Goal: Task Accomplishment & Management: Use online tool/utility

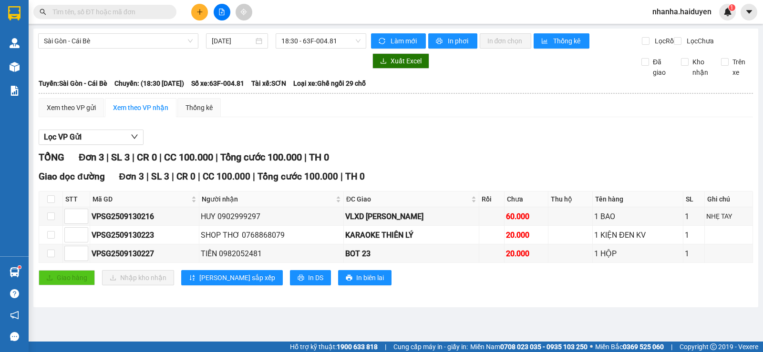
drag, startPoint x: 366, startPoint y: 135, endPoint x: 243, endPoint y: 91, distance: 130.6
click at [364, 135] on div "Lọc VP Gửi TỔNG Đơn 3 | SL 3 | CR 0 | CC 100.000 | Tổng cước 100.000 | TH 0 Gi…" at bounding box center [396, 211] width 714 height 173
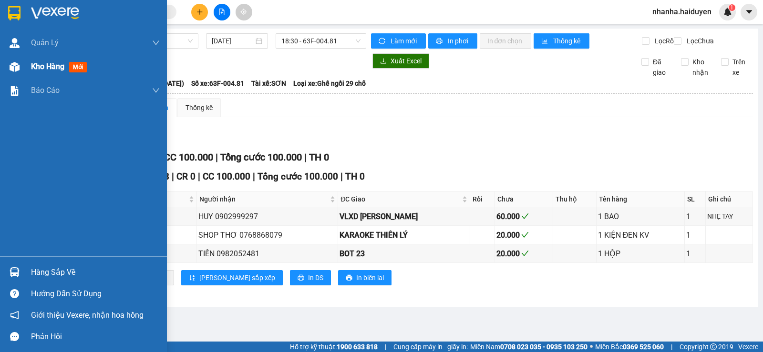
click at [28, 66] on div "Kho hàng mới" at bounding box center [83, 67] width 167 height 24
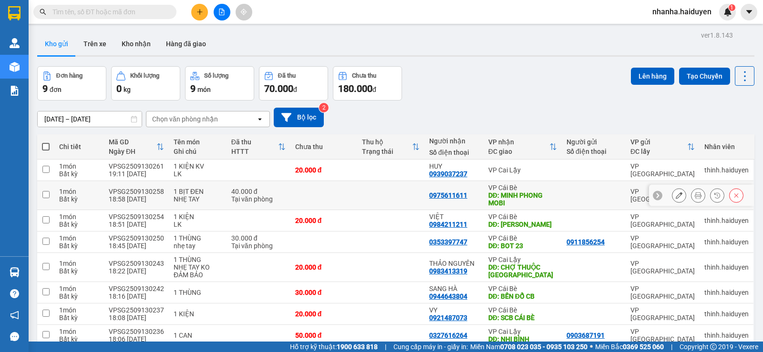
scroll to position [73, 0]
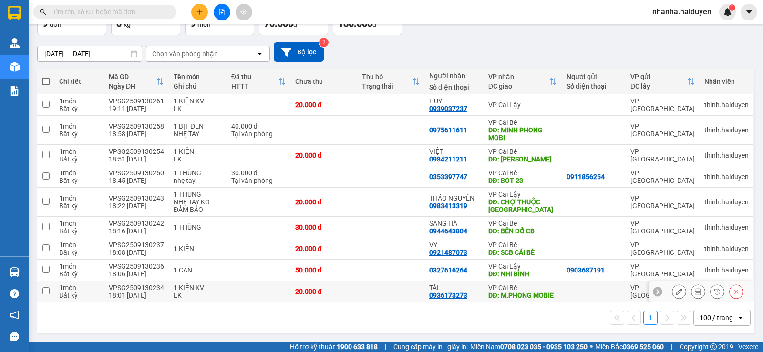
click at [474, 286] on div "TÀI" at bounding box center [454, 288] width 50 height 8
checkbox input "true"
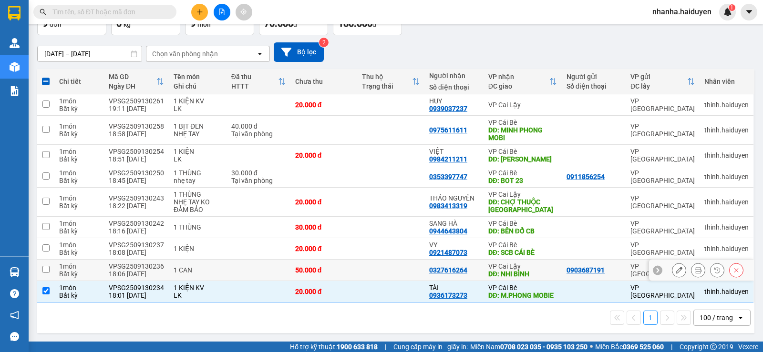
drag, startPoint x: 473, startPoint y: 272, endPoint x: 467, endPoint y: 239, distance: 33.5
click at [473, 269] on td "0327616264" at bounding box center [453, 270] width 59 height 21
checkbox input "true"
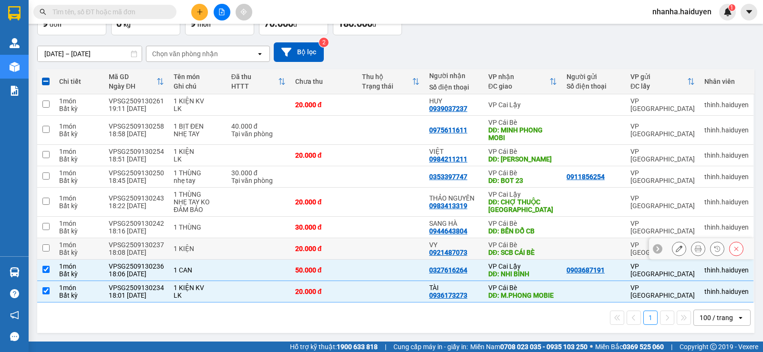
click at [465, 241] on div "VY" at bounding box center [454, 245] width 50 height 8
checkbox input "true"
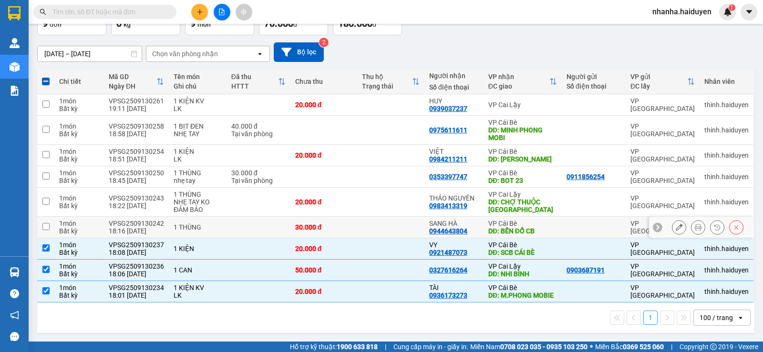
click at [462, 227] on div "0944643804" at bounding box center [448, 231] width 38 height 8
click at [462, 202] on div "0983413319" at bounding box center [448, 206] width 38 height 8
click at [472, 173] on div "0353397747" at bounding box center [454, 177] width 50 height 8
checkbox input "true"
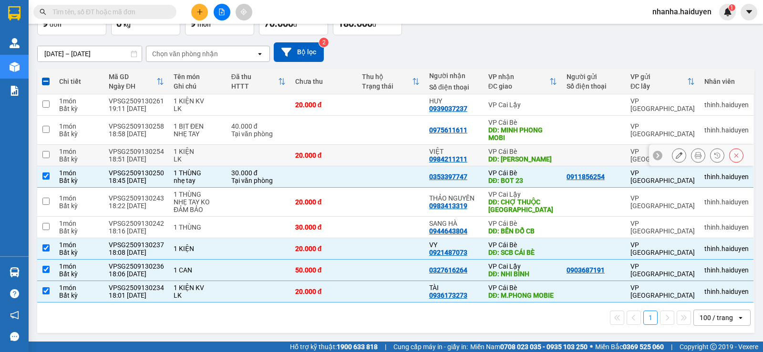
click at [484, 146] on td "VP Cái Bè DĐ: [PERSON_NAME]" at bounding box center [522, 155] width 78 height 21
checkbox input "true"
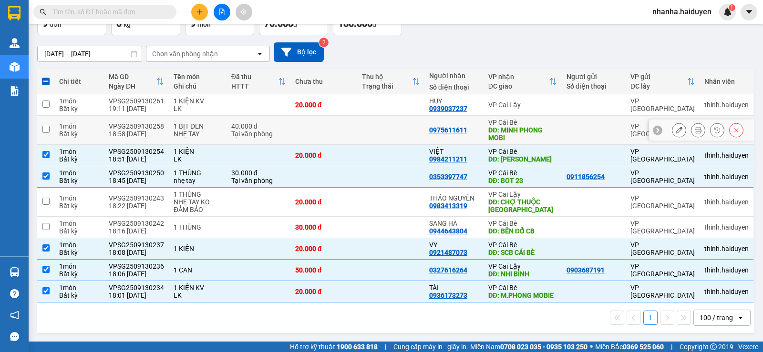
click at [205, 123] on div "1 BỊT ĐEN" at bounding box center [198, 127] width 48 height 8
checkbox input "true"
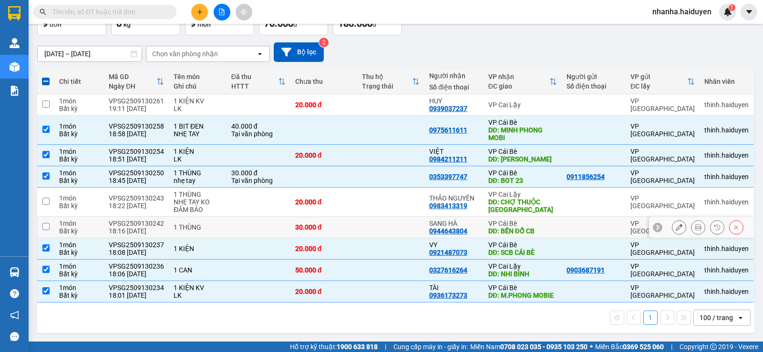
click at [389, 217] on td at bounding box center [390, 227] width 67 height 21
checkbox input "true"
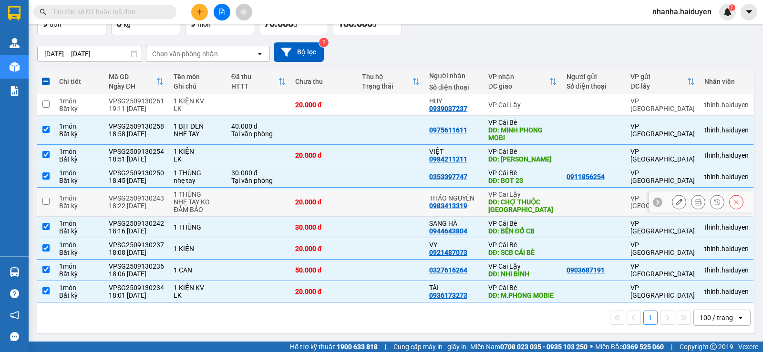
click at [391, 204] on td at bounding box center [390, 202] width 67 height 29
checkbox input "true"
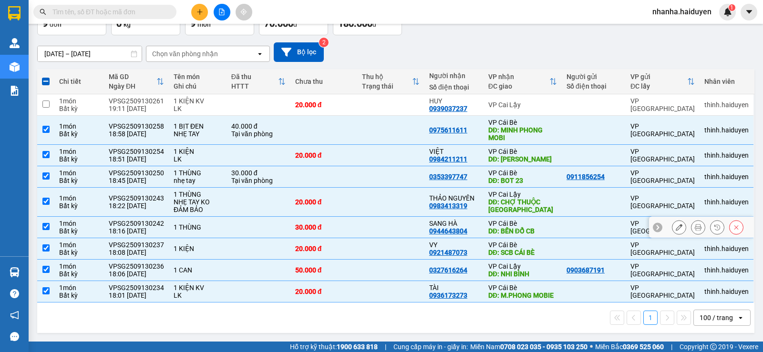
scroll to position [0, 0]
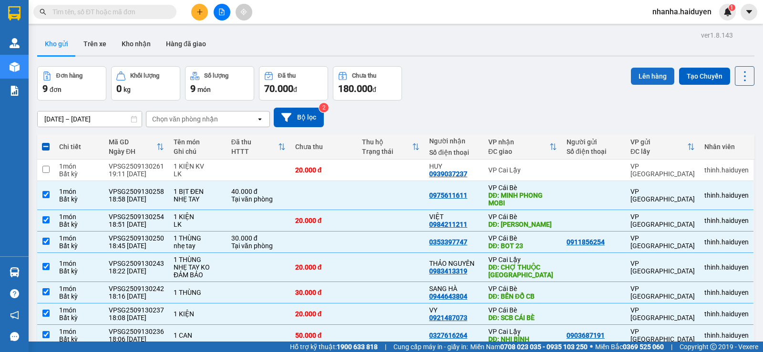
click at [655, 76] on button "Lên hàng" at bounding box center [652, 76] width 43 height 17
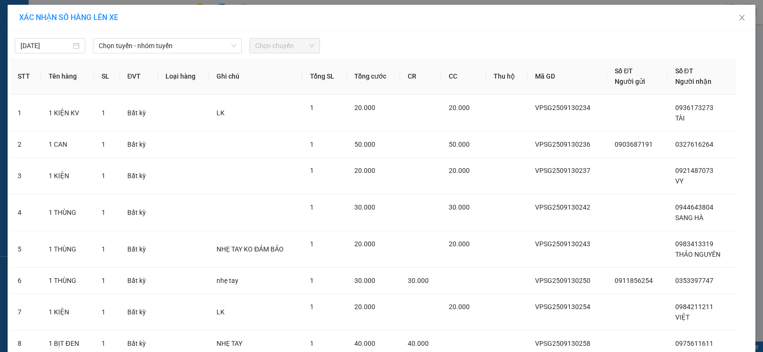
click at [166, 38] on div "[DATE] Chọn tuyến - nhóm tuyến Chọn chuyến" at bounding box center [381, 43] width 743 height 20
click at [188, 42] on span "Chọn tuyến - nhóm tuyến" at bounding box center [167, 46] width 137 height 14
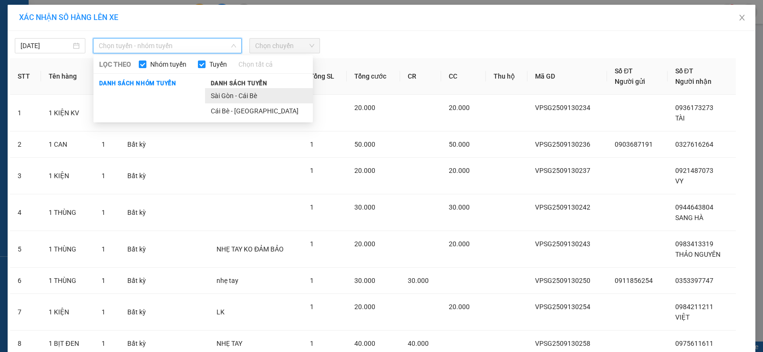
click at [225, 91] on li "Sài Gòn - Cái Bè" at bounding box center [259, 95] width 108 height 15
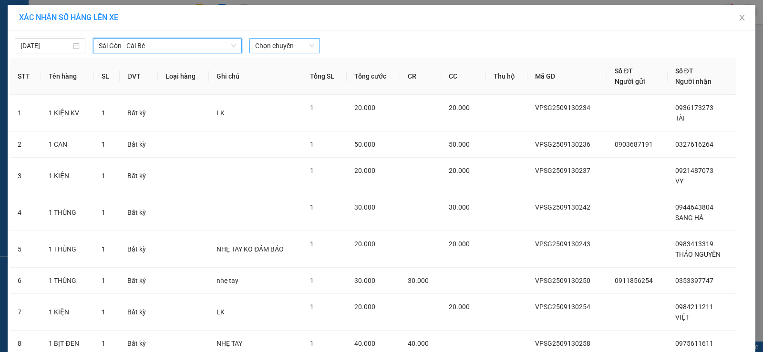
click at [283, 50] on span "Chọn chuyến" at bounding box center [284, 46] width 59 height 14
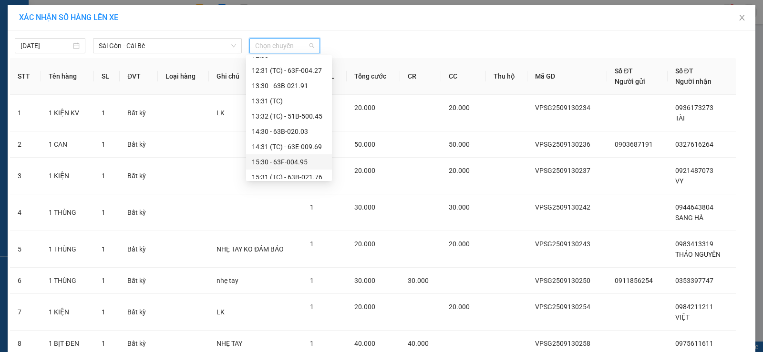
scroll to position [366, 0]
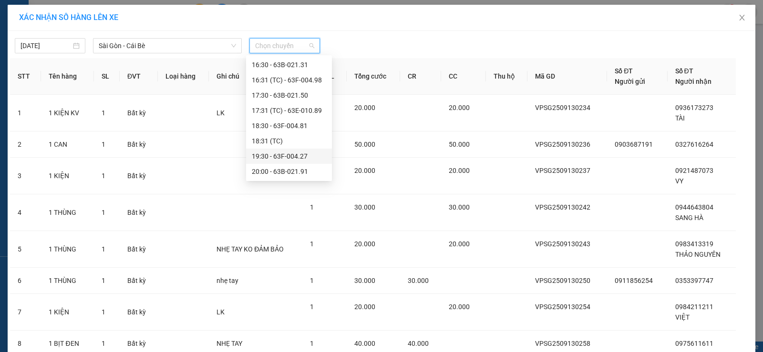
click at [280, 152] on div "19:30 - 63F-004.27" at bounding box center [289, 156] width 74 height 10
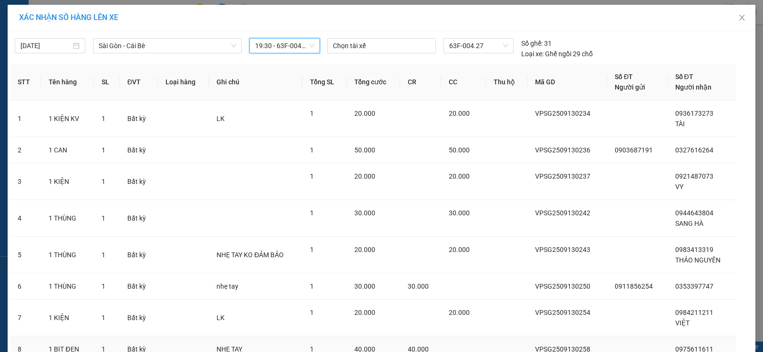
scroll to position [80, 0]
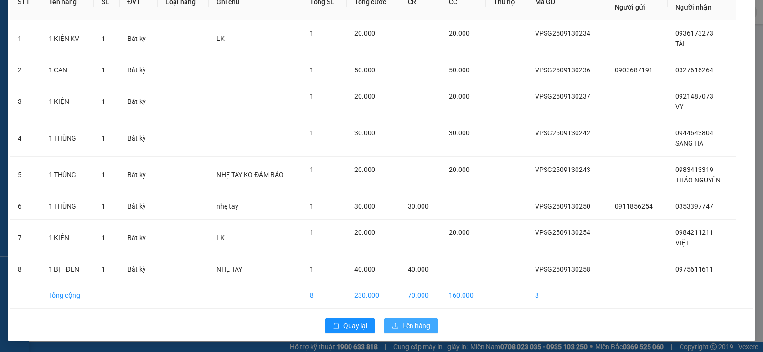
click at [398, 328] on button "Lên hàng" at bounding box center [410, 325] width 53 height 15
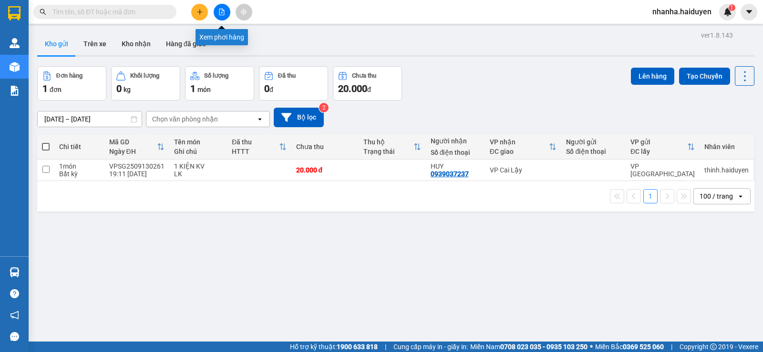
click at [223, 12] on icon "file-add" at bounding box center [221, 12] width 7 height 7
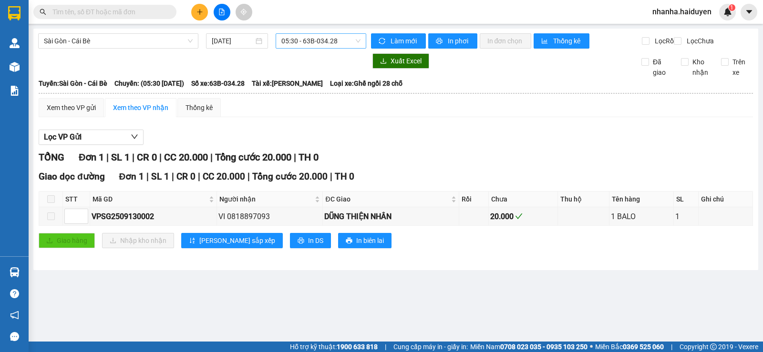
click at [345, 36] on span "05:30 - 63B-034.28" at bounding box center [320, 41] width 79 height 14
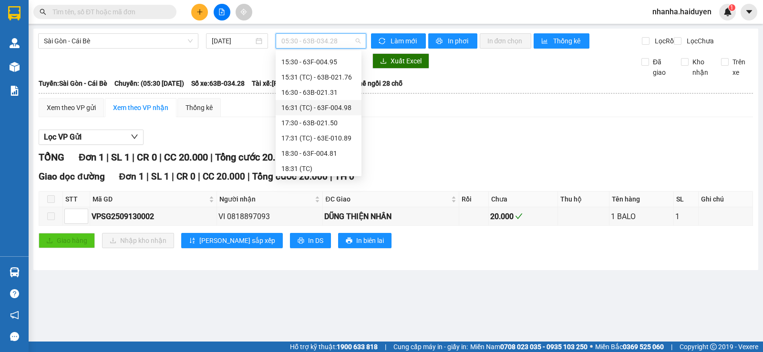
scroll to position [366, 0]
click at [316, 151] on div "19:30 - 63F-004.27" at bounding box center [318, 151] width 74 height 10
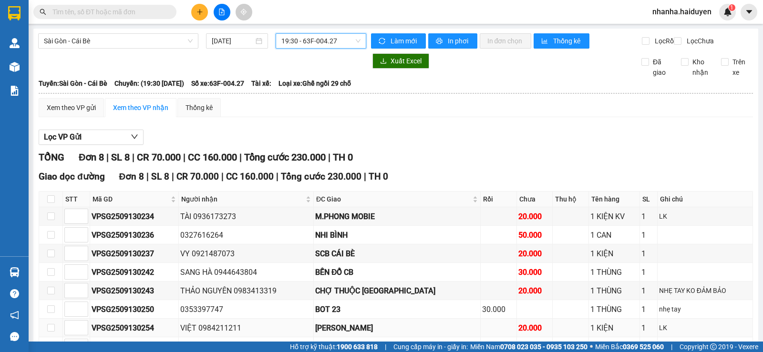
scroll to position [72, 0]
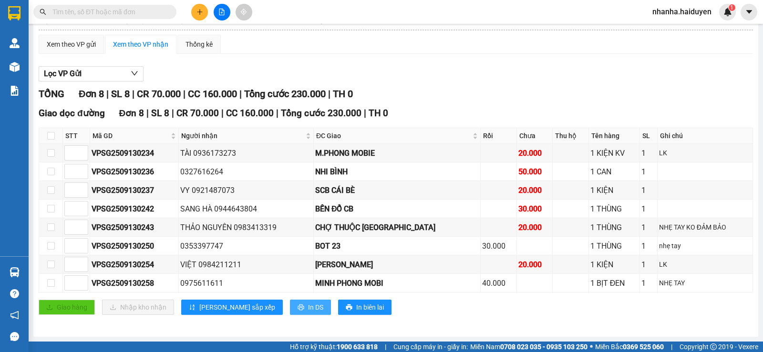
click at [308, 304] on span "In DS" at bounding box center [315, 307] width 15 height 10
click at [53, 136] on input "checkbox" at bounding box center [51, 136] width 8 height 8
checkbox input "true"
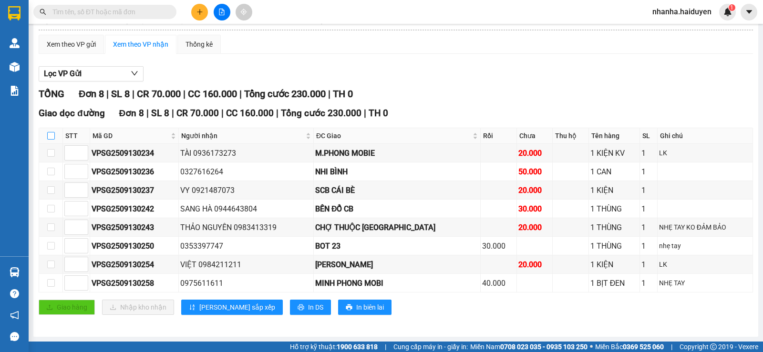
checkbox input "true"
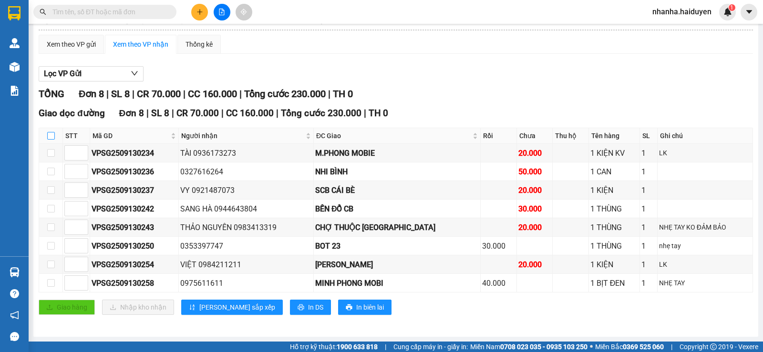
checkbox input "true"
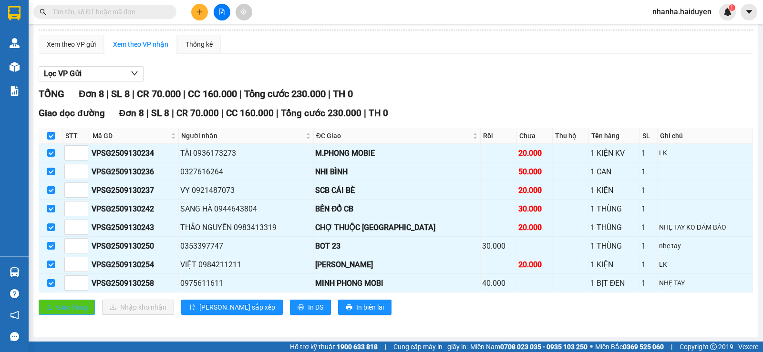
click at [39, 306] on button "Giao hàng" at bounding box center [67, 307] width 56 height 15
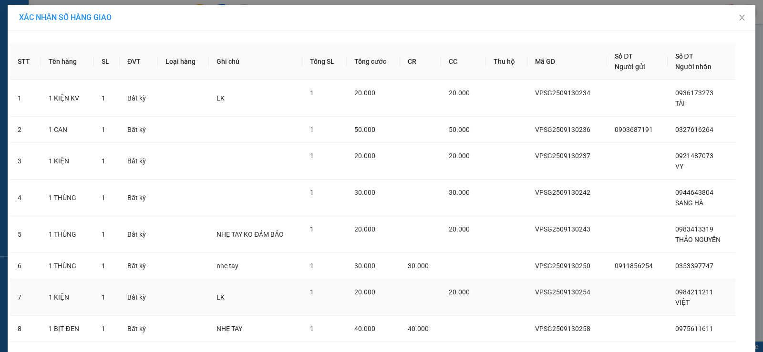
scroll to position [60, 0]
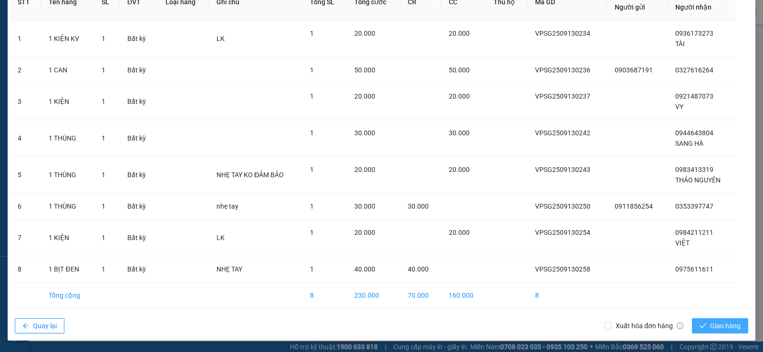
click at [718, 324] on span "Giao hàng" at bounding box center [725, 326] width 31 height 10
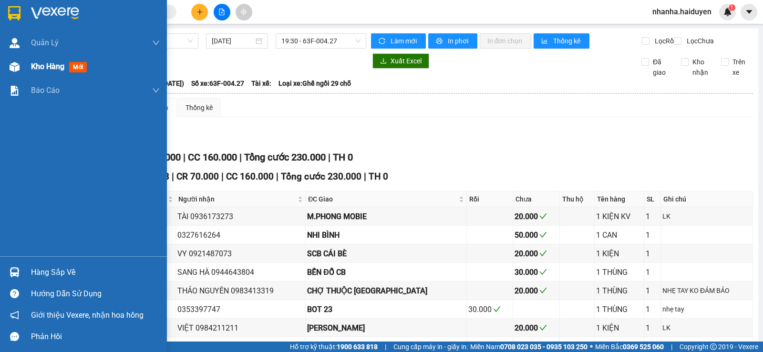
click at [14, 56] on div "Kho hàng mới" at bounding box center [83, 67] width 167 height 24
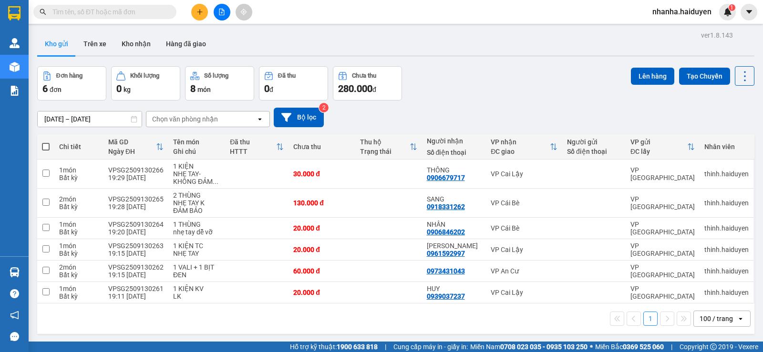
scroll to position [44, 0]
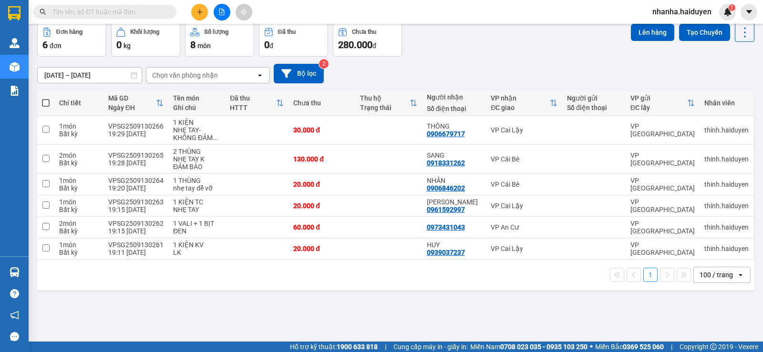
click at [699, 271] on div "100 / trang" at bounding box center [715, 275] width 33 height 10
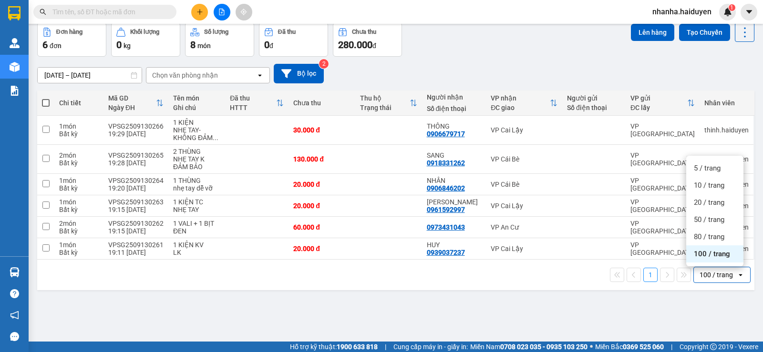
click at [365, 292] on div "ver 1.8.143 Kho gửi Trên xe Kho nhận Hàng đã giao Đơn hàng 6 đơn Khối lượng 0 k…" at bounding box center [395, 161] width 725 height 352
